Goal: Information Seeking & Learning: Understand process/instructions

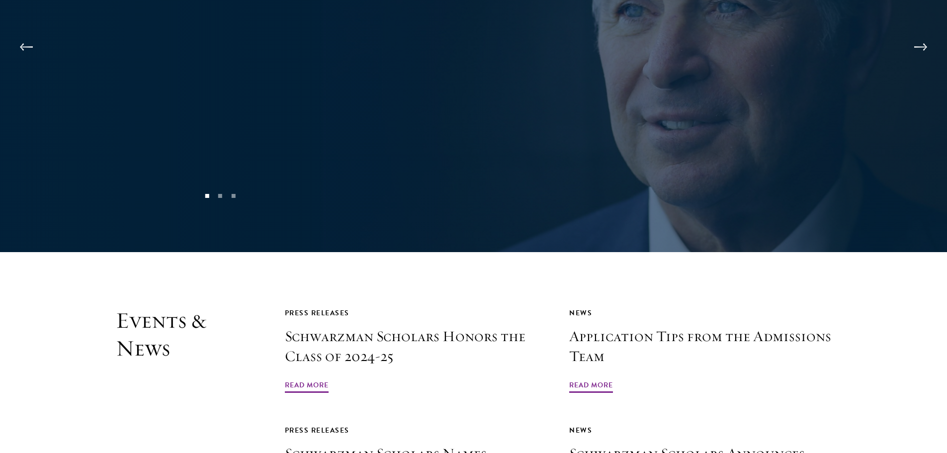
scroll to position [2337, 0]
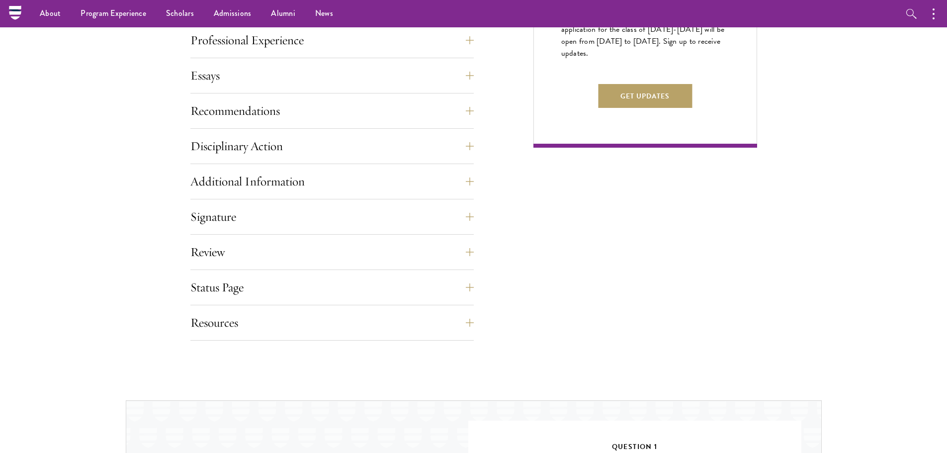
scroll to position [597, 0]
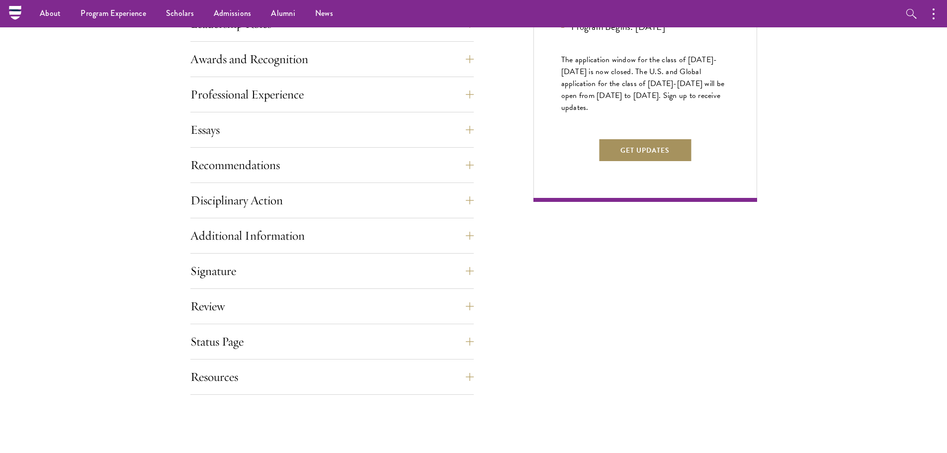
click at [629, 162] on button "Get Updates" at bounding box center [645, 150] width 94 height 24
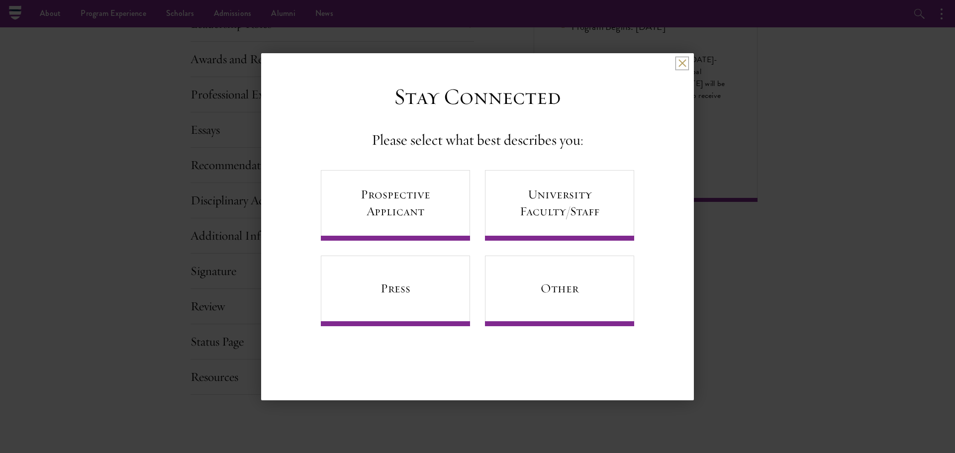
click at [684, 59] on button at bounding box center [682, 63] width 8 height 8
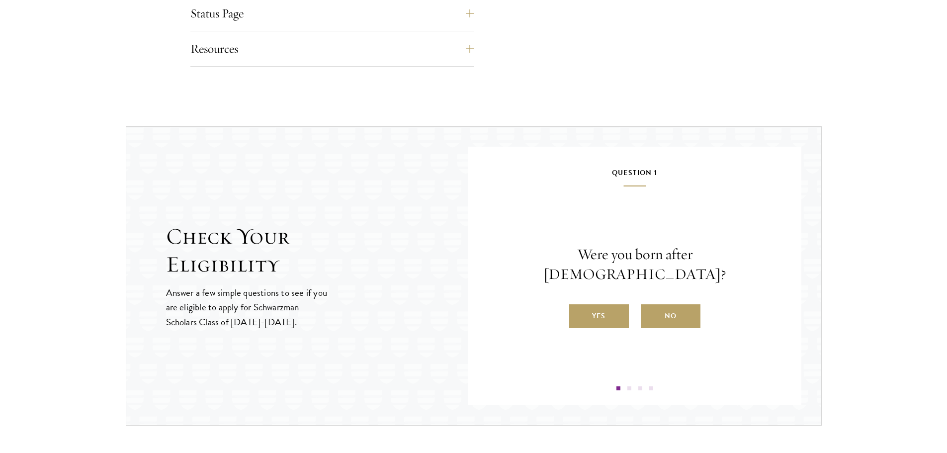
scroll to position [945, 0]
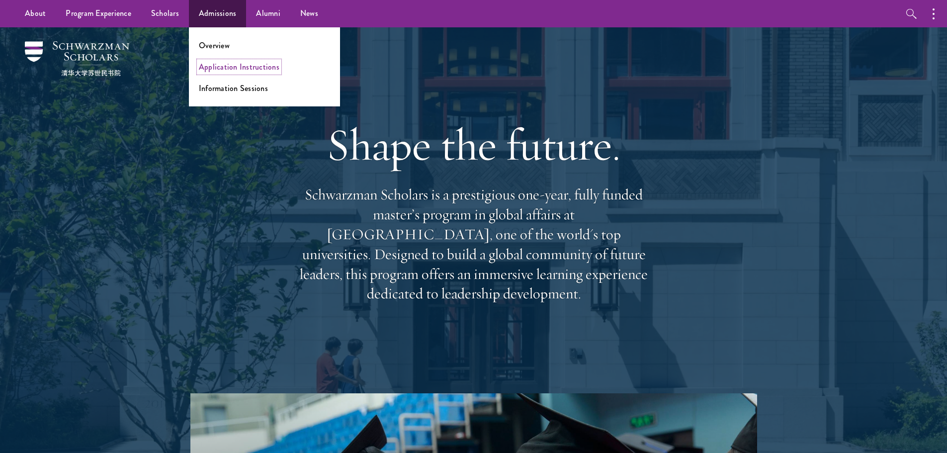
click at [236, 72] on link "Application Instructions" at bounding box center [239, 66] width 81 height 11
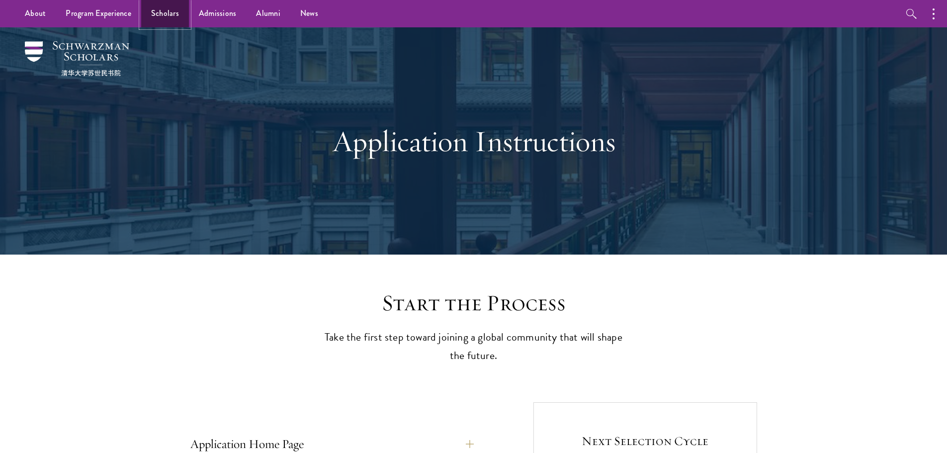
click at [165, 11] on link "Scholars" at bounding box center [165, 13] width 48 height 27
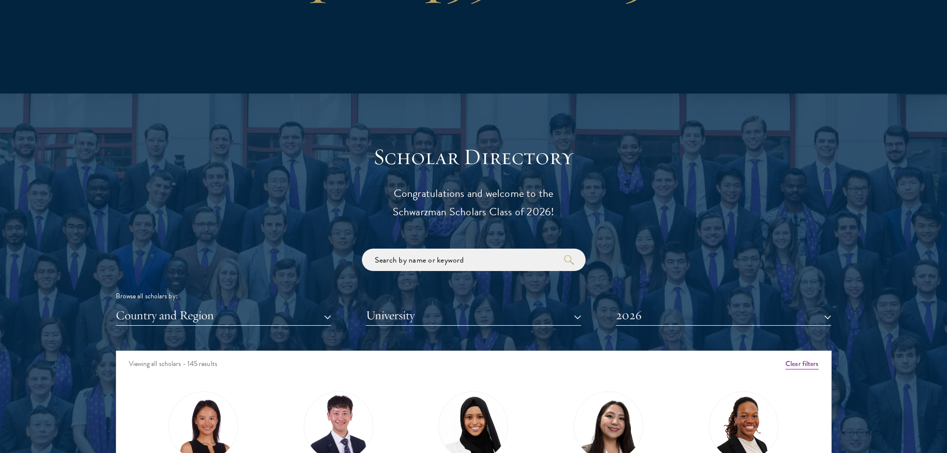
scroll to position [1094, 0]
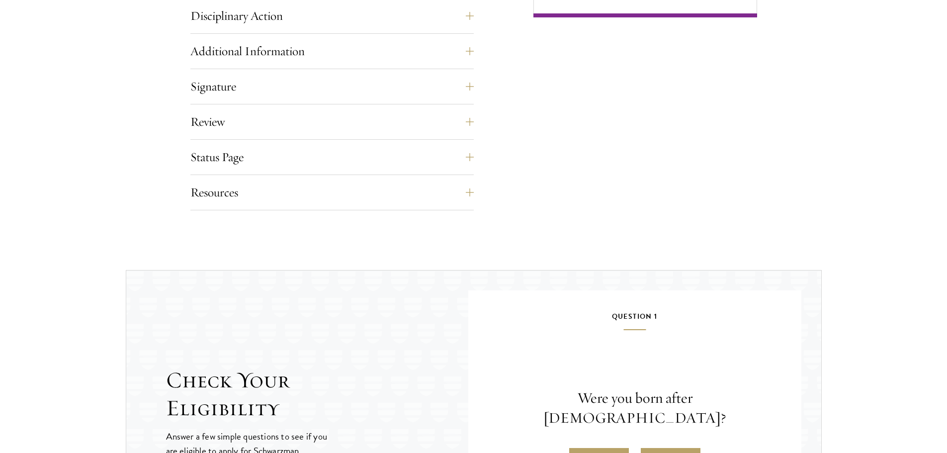
scroll to position [994, 0]
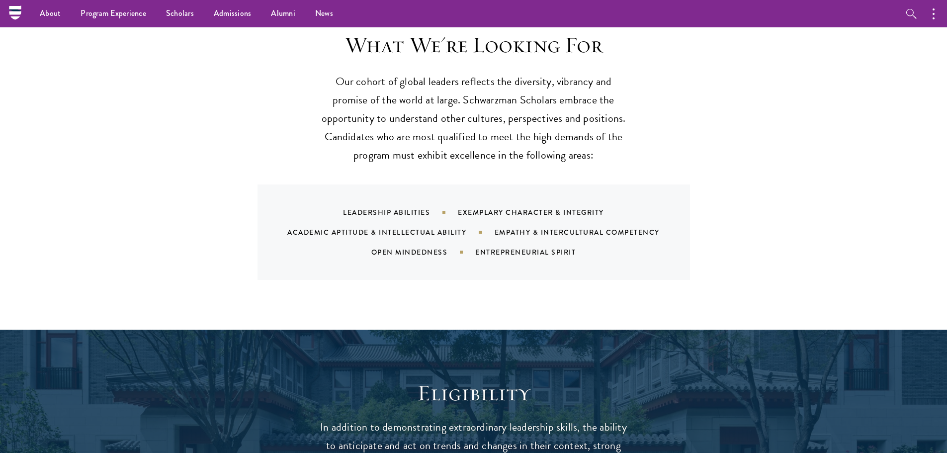
scroll to position [945, 0]
